Goal: Transaction & Acquisition: Obtain resource

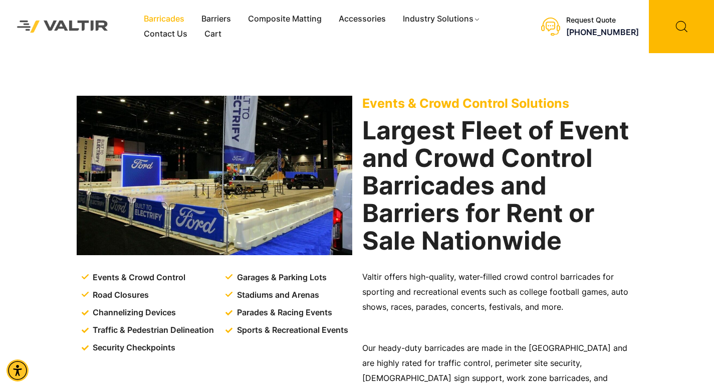
click at [168, 16] on link "Barricades" at bounding box center [164, 19] width 58 height 15
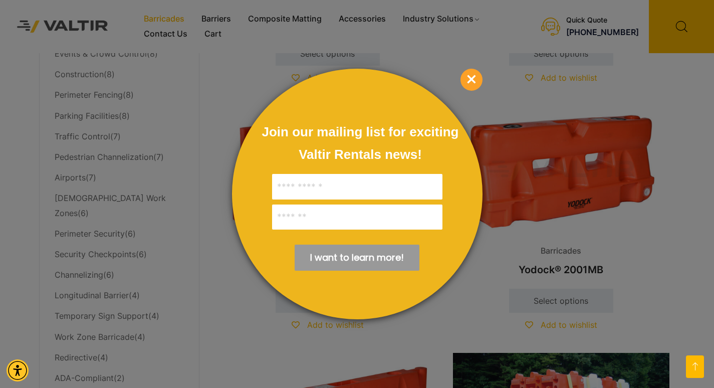
scroll to position [702, 0]
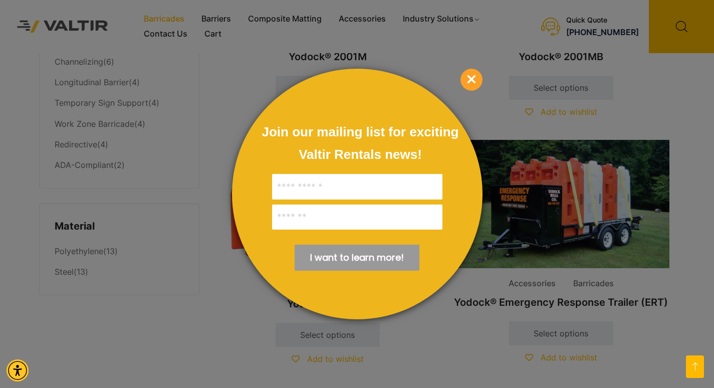
click at [478, 82] on span "×" at bounding box center [471, 80] width 22 height 22
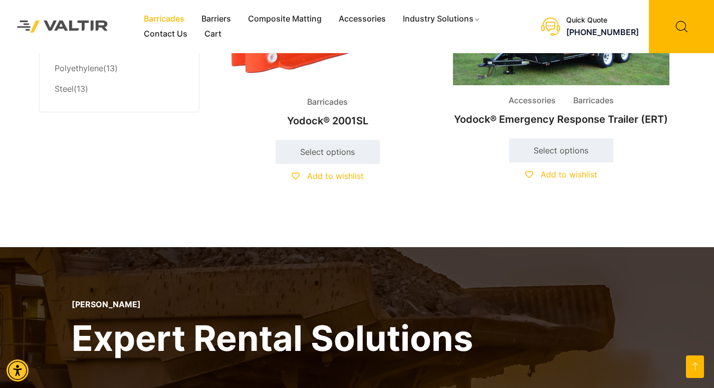
scroll to position [0, 0]
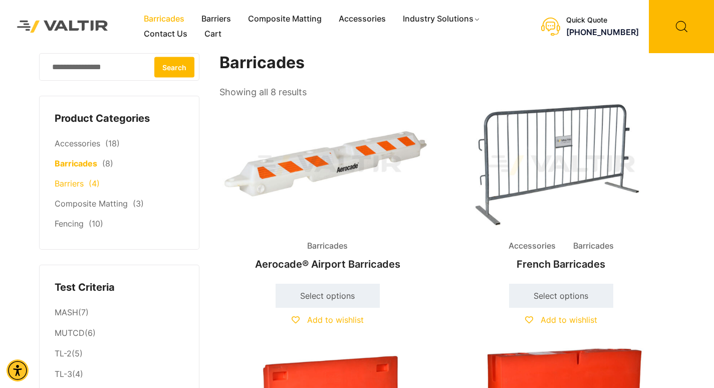
click at [62, 185] on link "Barriers" at bounding box center [69, 183] width 29 height 10
